Goal: Find specific page/section: Find specific page/section

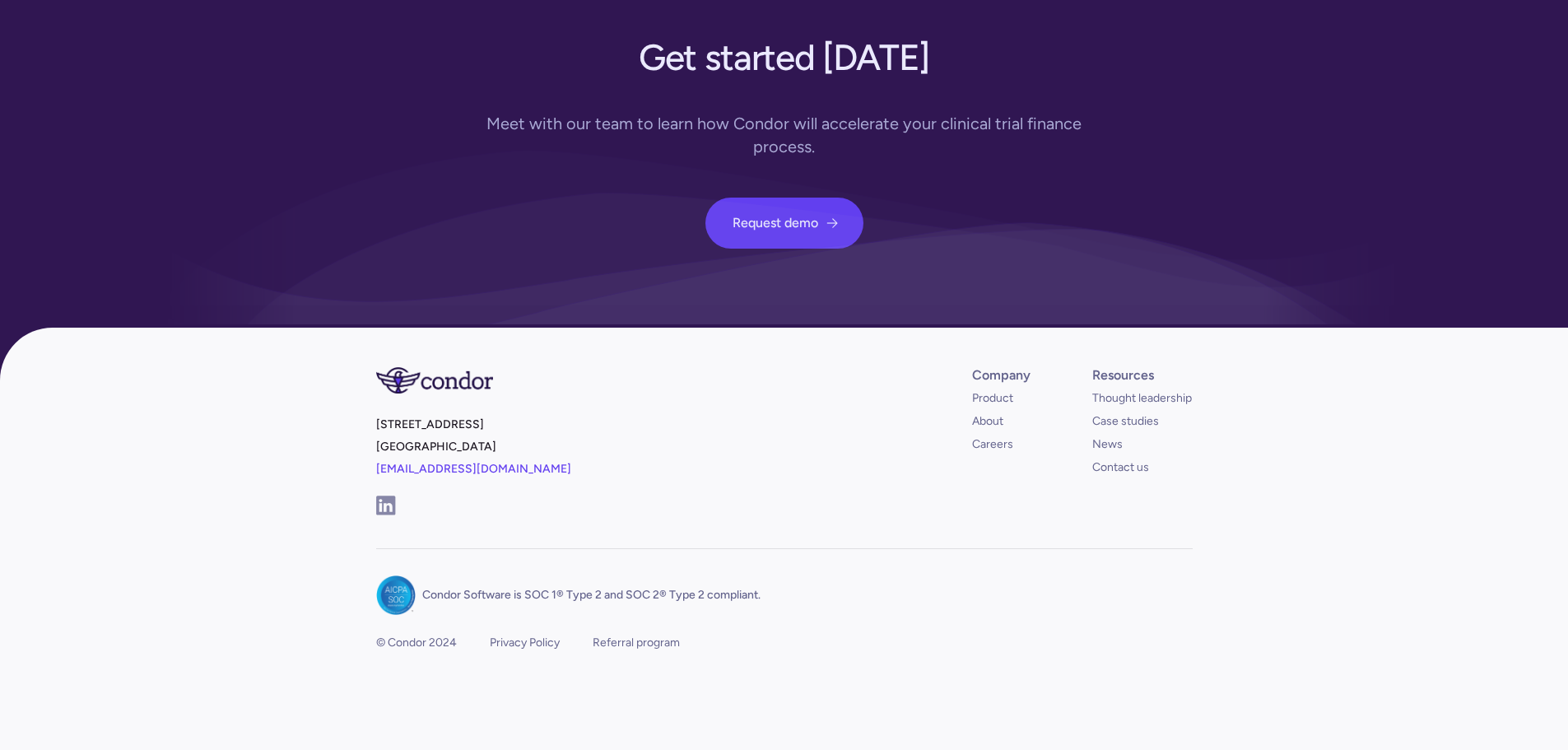
scroll to position [5973, 0]
click at [987, 422] on link "About" at bounding box center [987, 421] width 31 height 16
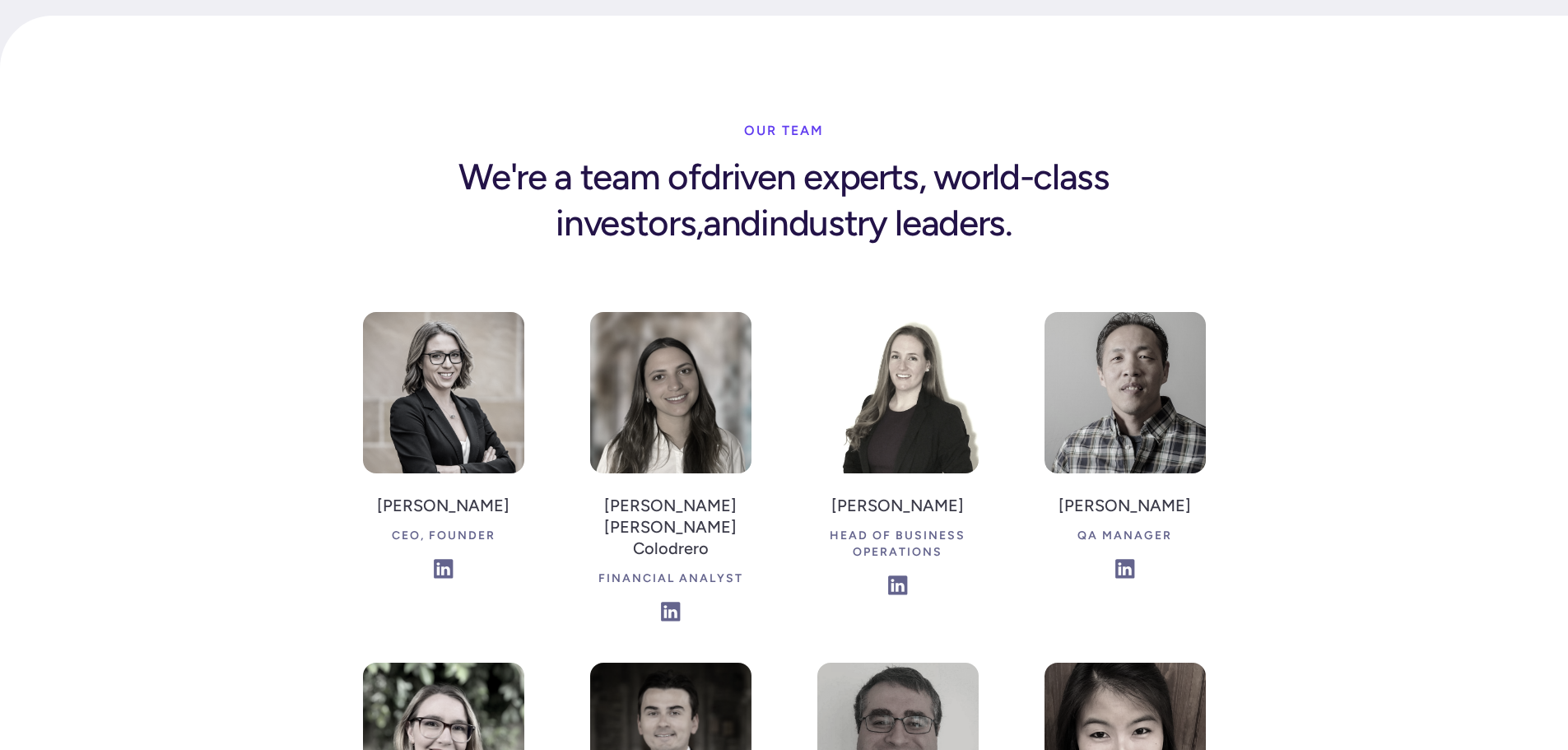
scroll to position [2387, 0]
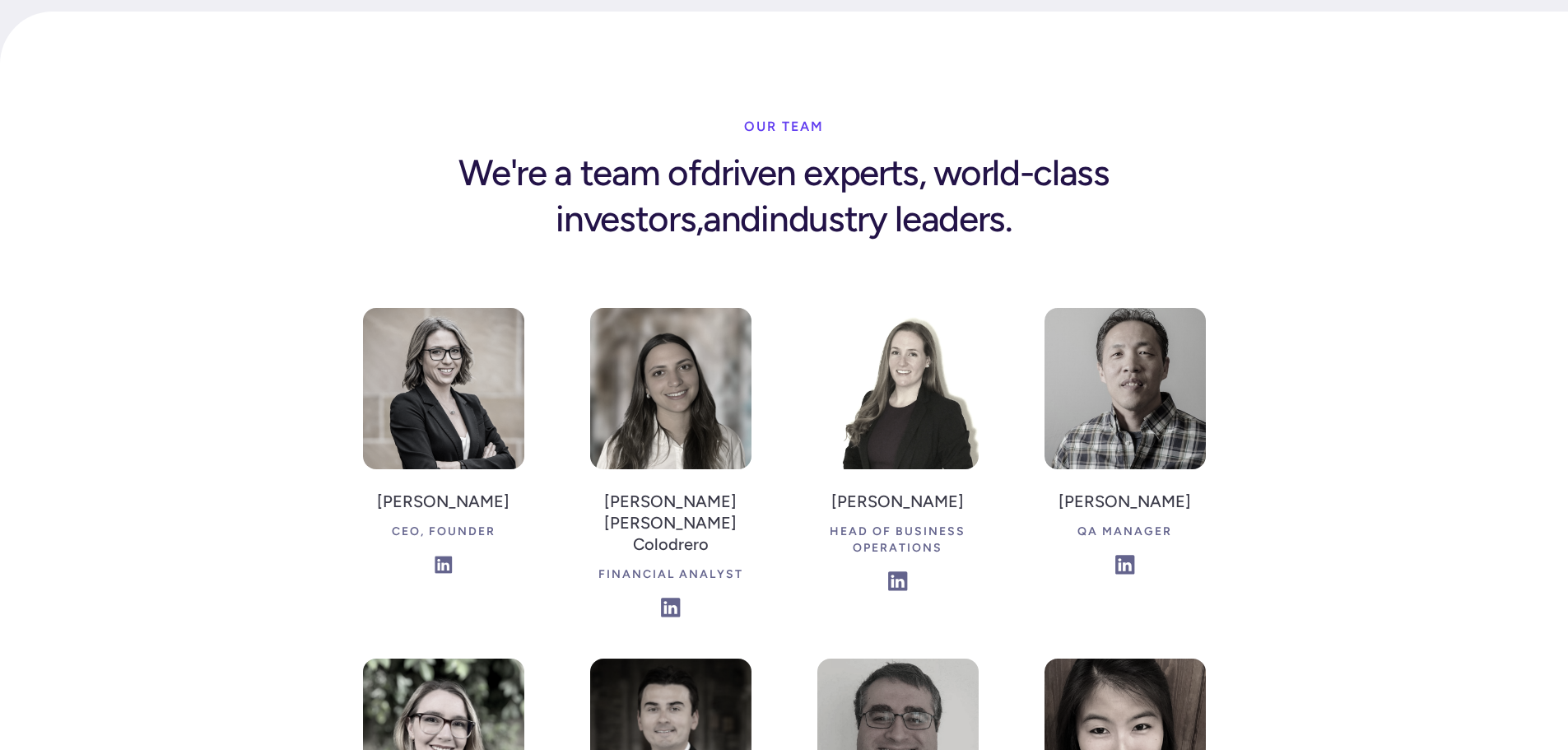
click at [435, 556] on img at bounding box center [444, 565] width 18 height 18
click at [1225, 110] on div "our team We're a team of driven experts, world-class investors, and industry le…" at bounding box center [784, 209] width 1568 height 197
